Goal: Task Accomplishment & Management: Manage account settings

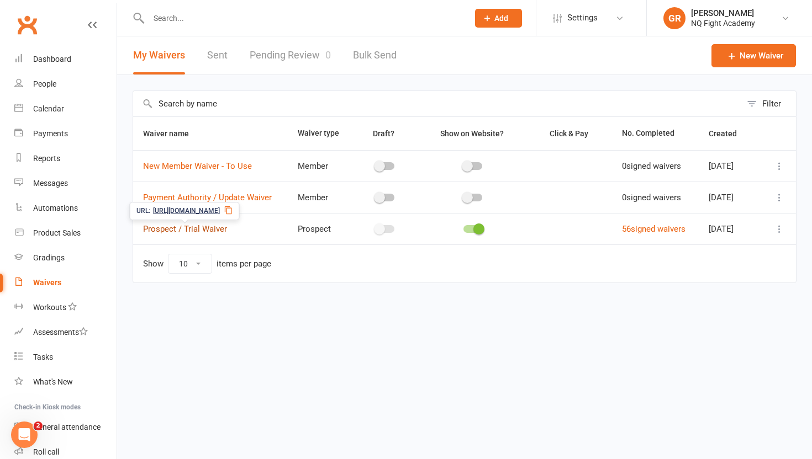
click at [162, 230] on link "Prospect / Trial Waiver" at bounding box center [185, 229] width 84 height 10
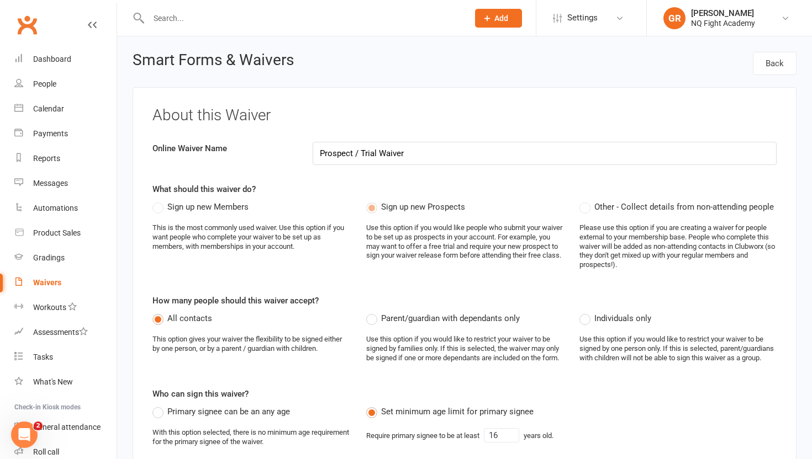
select select "select"
select select "checkbox"
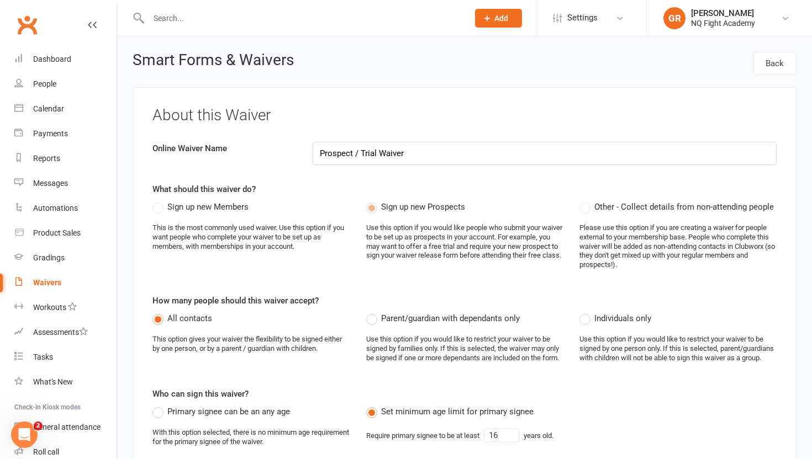
select select "checkbox"
select select "select"
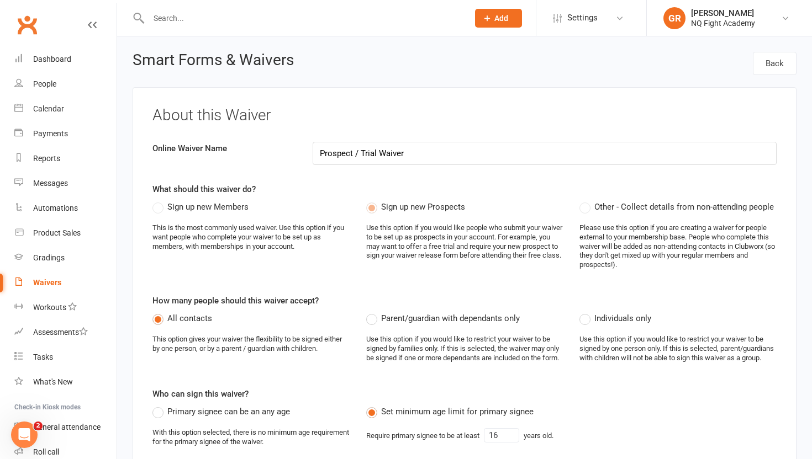
select select "select"
click at [51, 87] on div "People" at bounding box center [44, 83] width 23 height 9
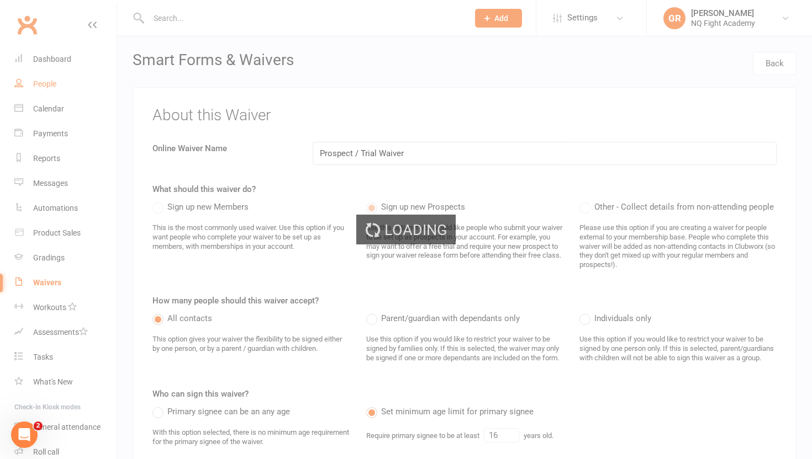
select select "100"
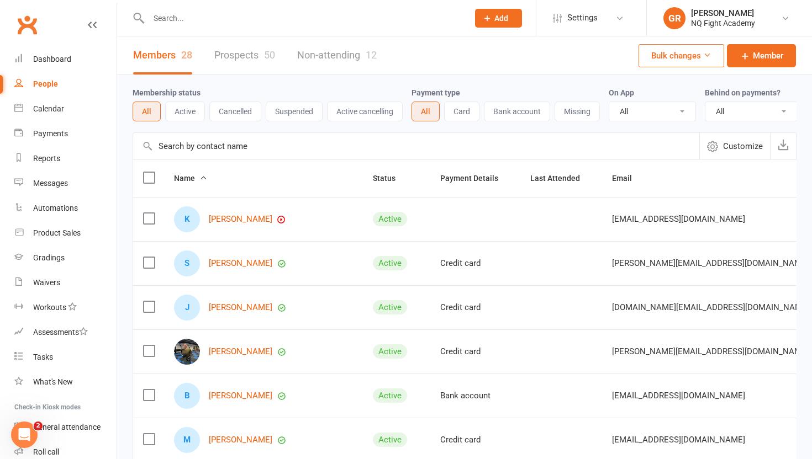
click at [230, 58] on link "Prospects 50" at bounding box center [244, 55] width 61 height 38
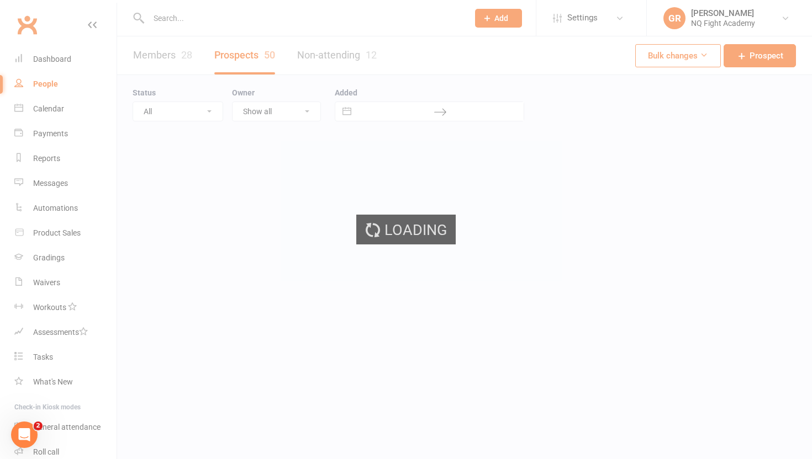
select select "100"
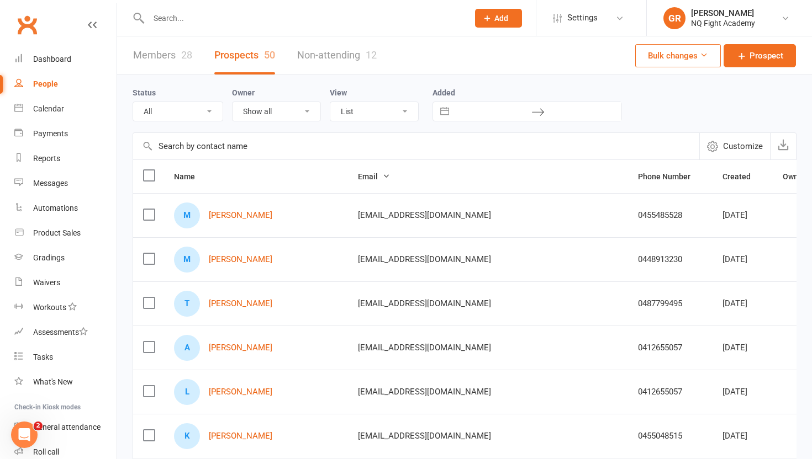
click at [155, 62] on link "Members 28" at bounding box center [162, 55] width 59 height 38
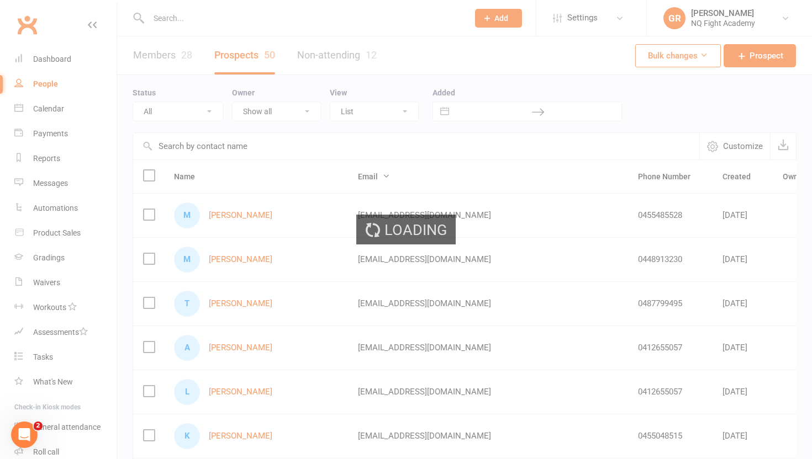
select select "100"
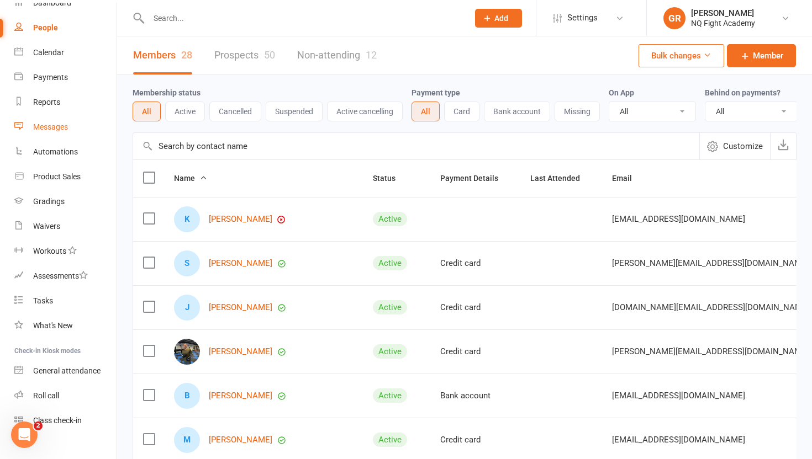
scroll to position [72, 0]
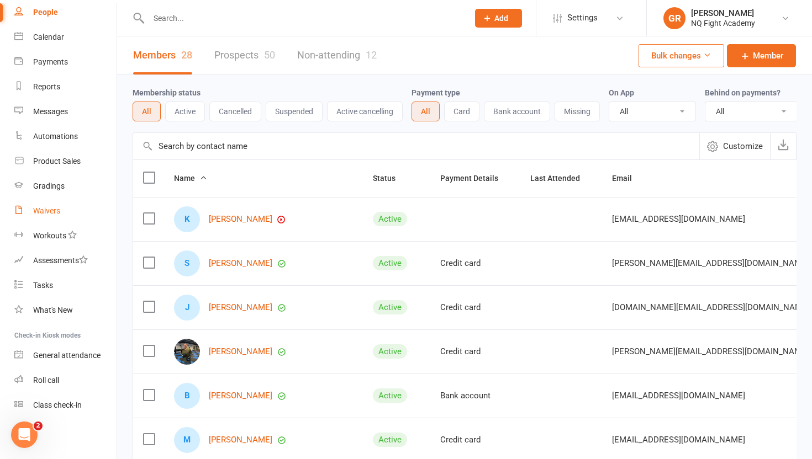
click at [46, 211] on div "Waivers" at bounding box center [46, 210] width 27 height 9
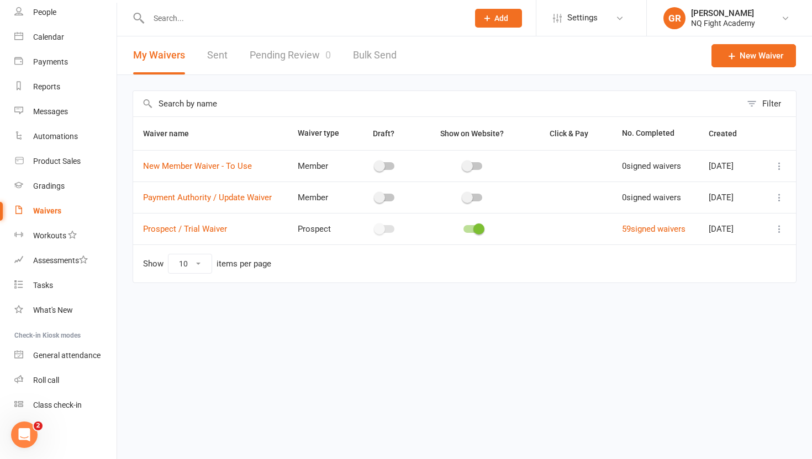
click at [300, 58] on link "Pending Review 0" at bounding box center [290, 55] width 81 height 38
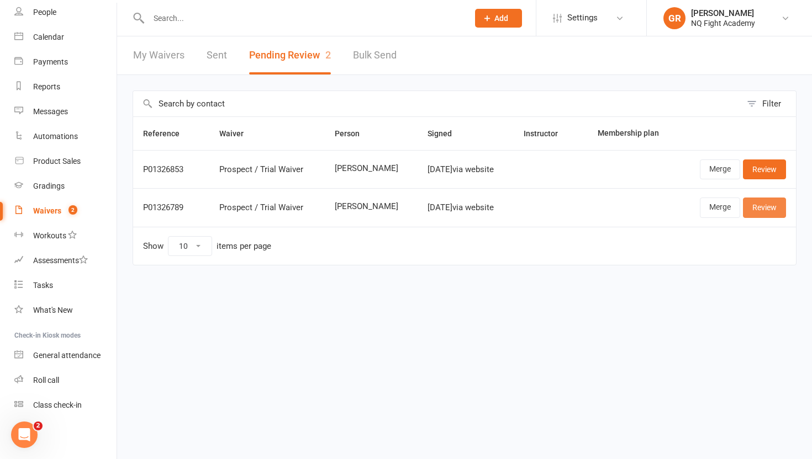
click at [759, 215] on link "Review" at bounding box center [764, 208] width 43 height 20
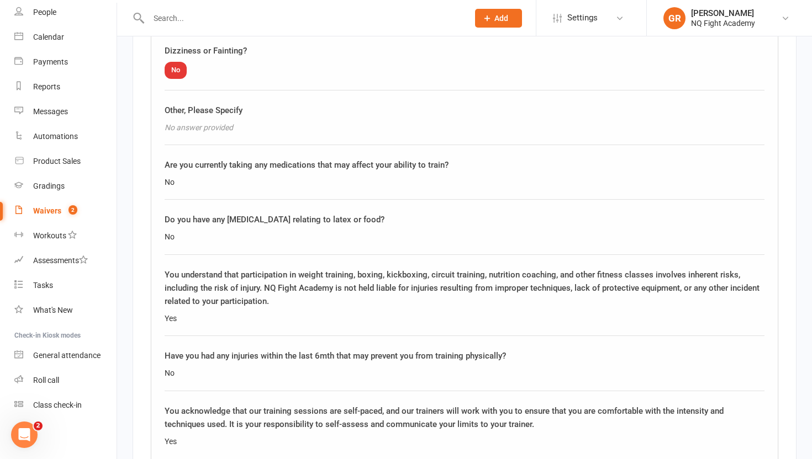
scroll to position [1679, 0]
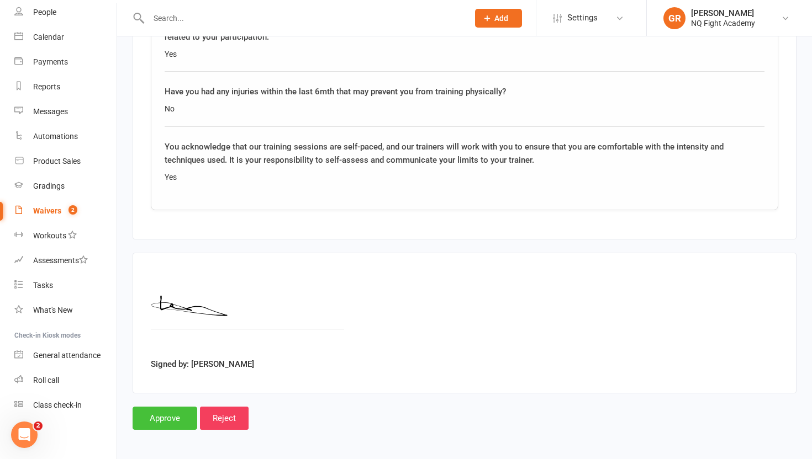
click at [154, 420] on input "Approve" at bounding box center [164, 418] width 65 height 23
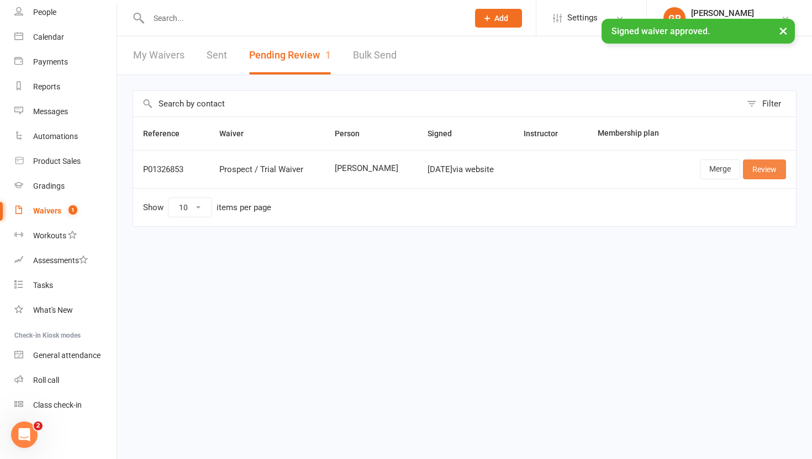
click at [761, 169] on link "Review" at bounding box center [764, 170] width 43 height 20
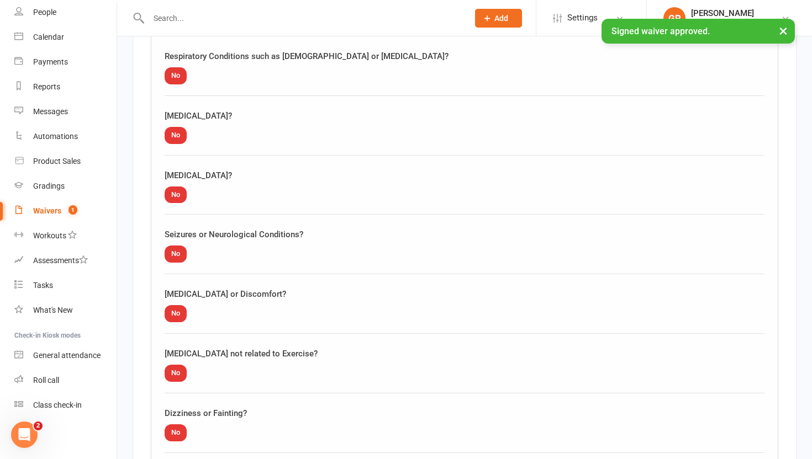
scroll to position [1679, 0]
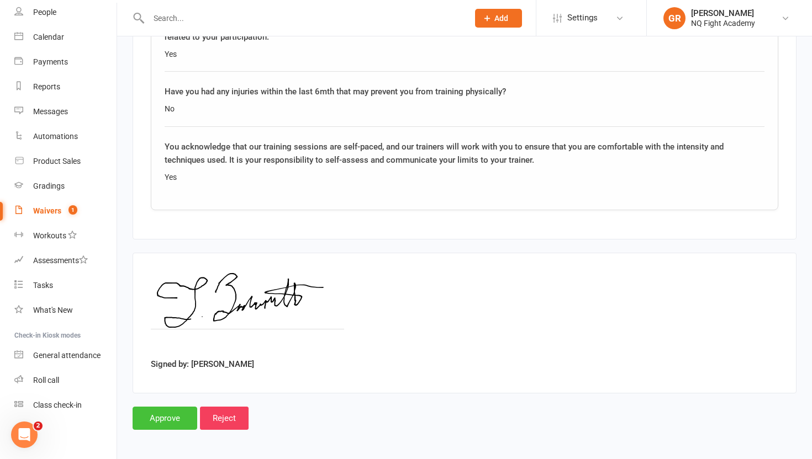
click at [152, 423] on input "Approve" at bounding box center [164, 418] width 65 height 23
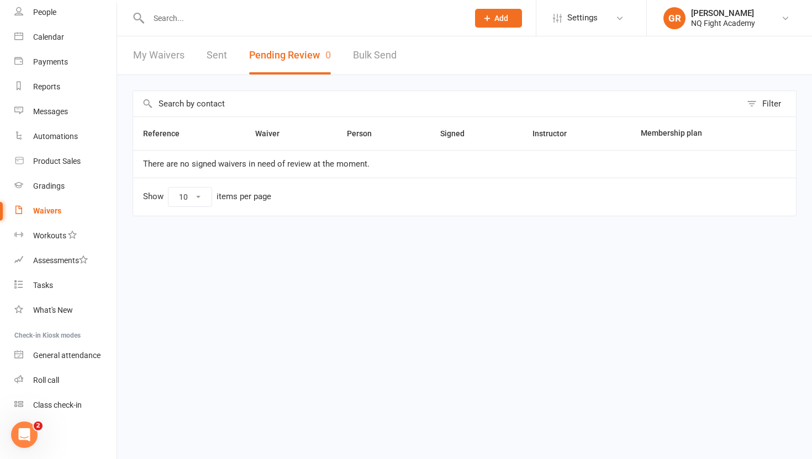
click at [345, 83] on div "Filter Reference Waiver Person Signed Instructor Membership plan There are no s…" at bounding box center [464, 161] width 694 height 172
click at [329, 80] on div "Filter Reference Waiver Person Signed Instructor Membership plan There are no s…" at bounding box center [464, 161] width 694 height 172
click at [395, 102] on input "text" at bounding box center [437, 103] width 608 height 25
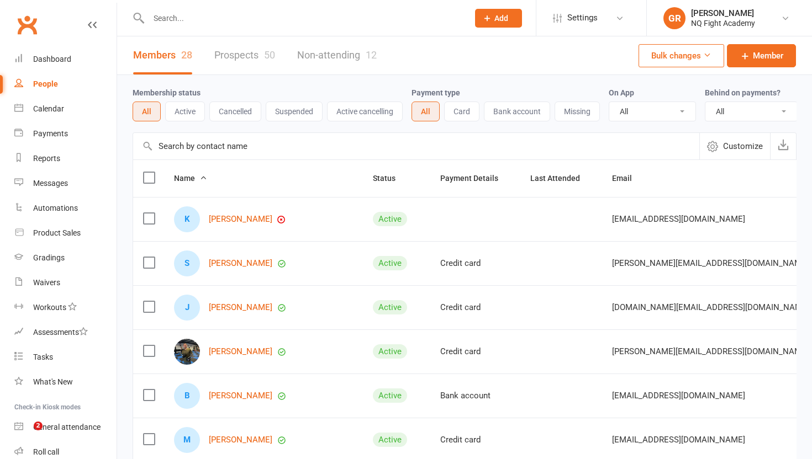
select select "100"
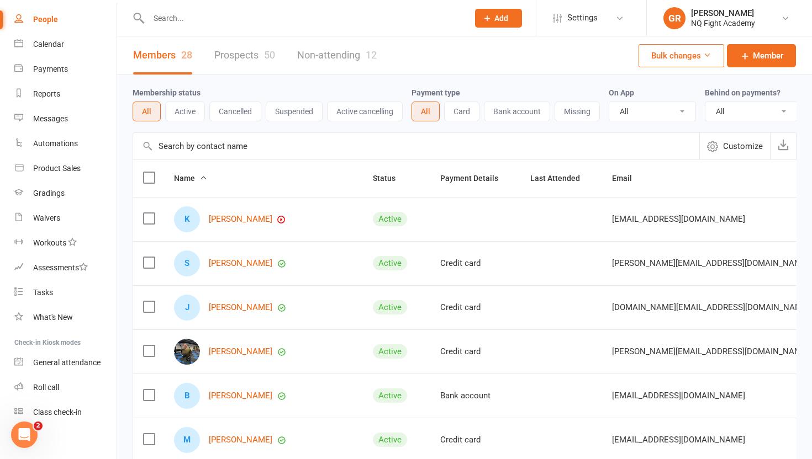
click at [442, 51] on div "Members 28 Prospects 50 Non-attending 12 Bulk changes Member" at bounding box center [464, 55] width 694 height 39
click at [430, 50] on div "Members 28 Prospects 50 Non-attending 12 Bulk changes Member" at bounding box center [464, 55] width 694 height 39
click at [164, 57] on link "Members 28" at bounding box center [162, 55] width 59 height 38
click at [236, 57] on link "Prospects 50" at bounding box center [244, 55] width 61 height 38
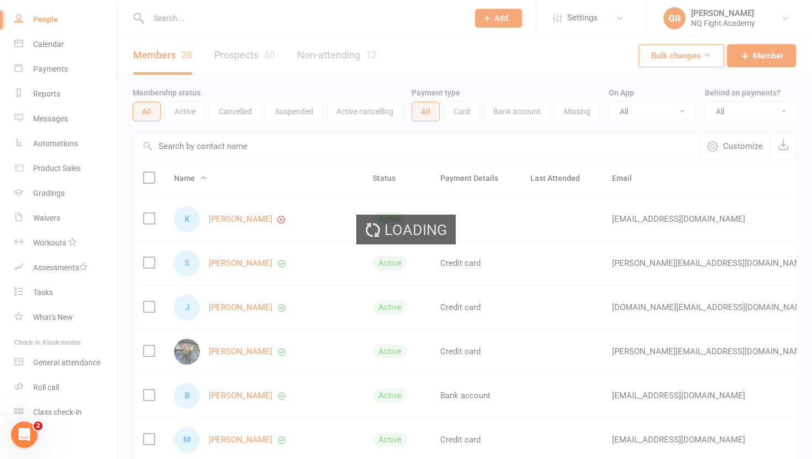
select select "100"
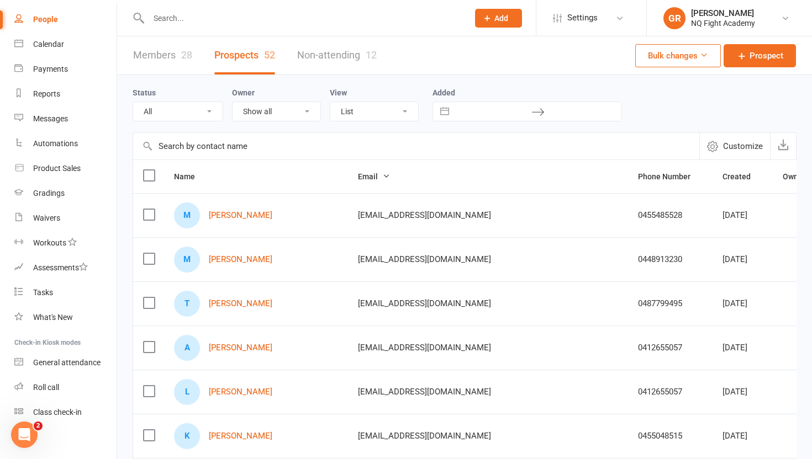
click at [179, 56] on link "Members 28" at bounding box center [162, 55] width 59 height 38
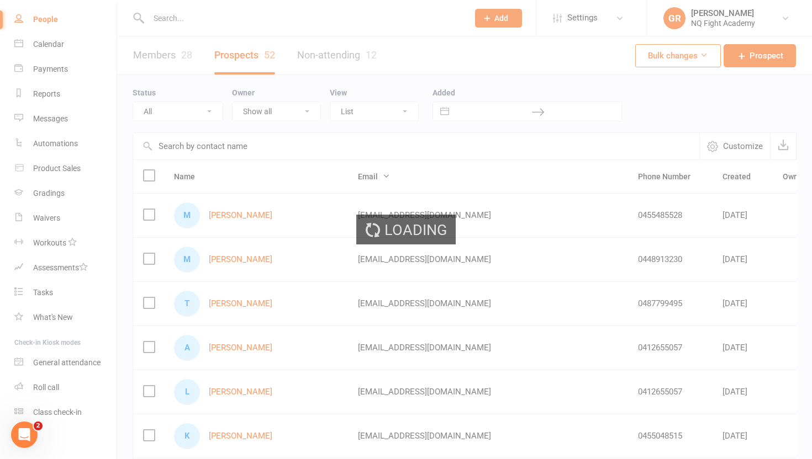
select select "100"
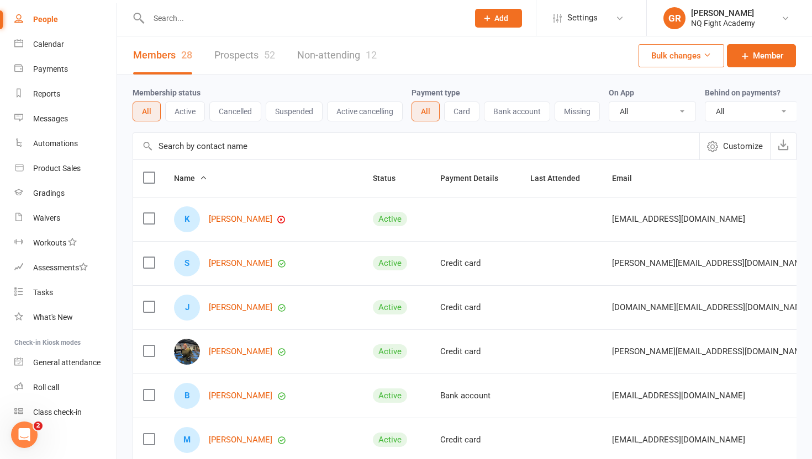
click at [245, 60] on link "Prospects 52" at bounding box center [244, 55] width 61 height 38
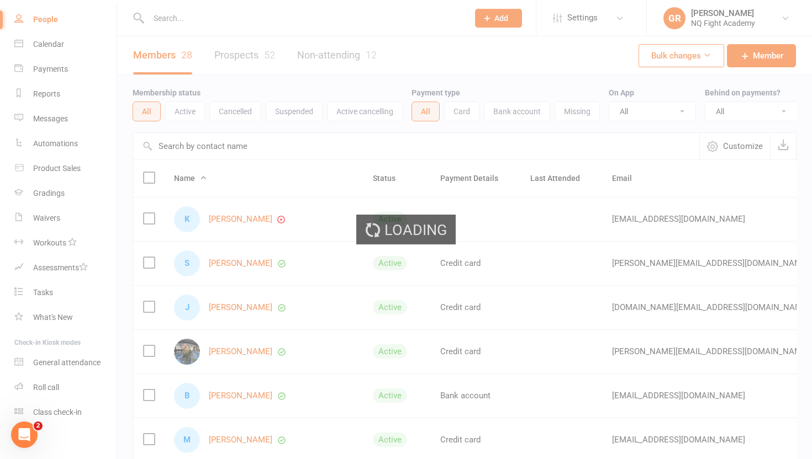
select select "100"
